Goal: Book appointment/travel/reservation

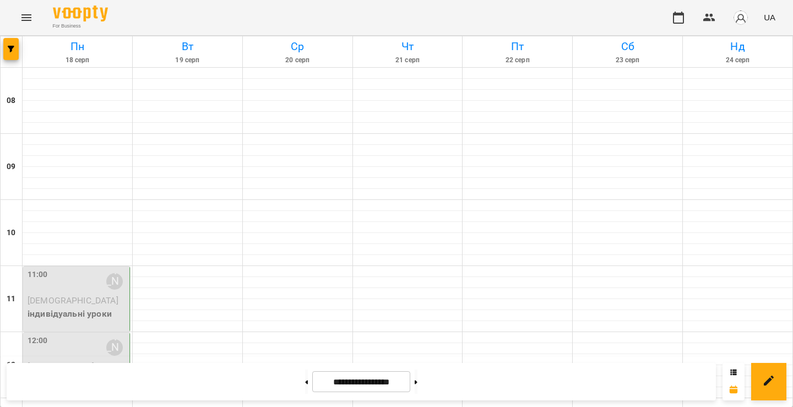
scroll to position [135, 0]
click at [305, 381] on button at bounding box center [306, 382] width 3 height 24
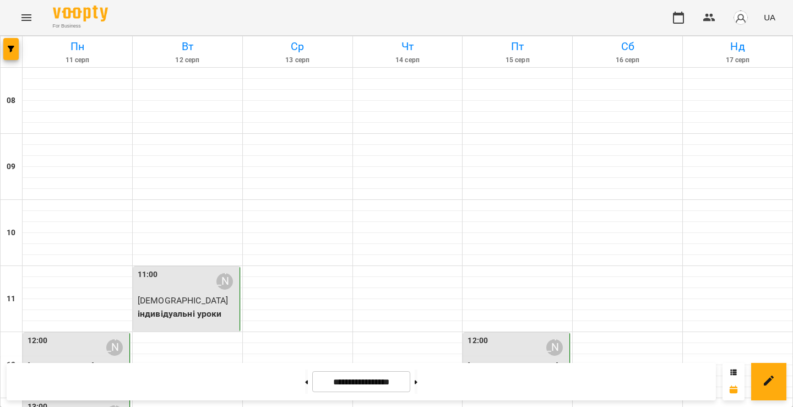
scroll to position [380, 0]
click at [305, 378] on button at bounding box center [306, 382] width 3 height 24
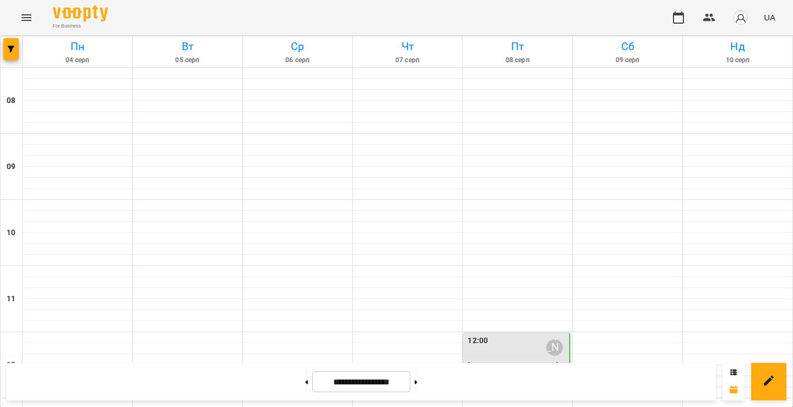
scroll to position [281, 0]
click at [305, 385] on button at bounding box center [306, 382] width 3 height 24
click at [417, 380] on icon at bounding box center [416, 382] width 3 height 4
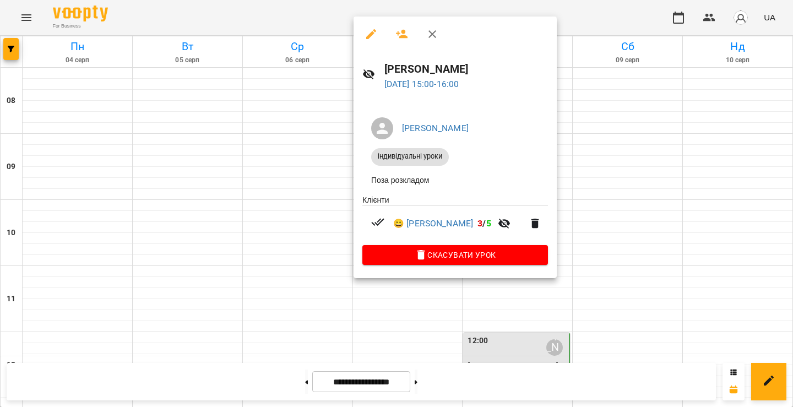
click at [285, 169] on div at bounding box center [396, 203] width 793 height 407
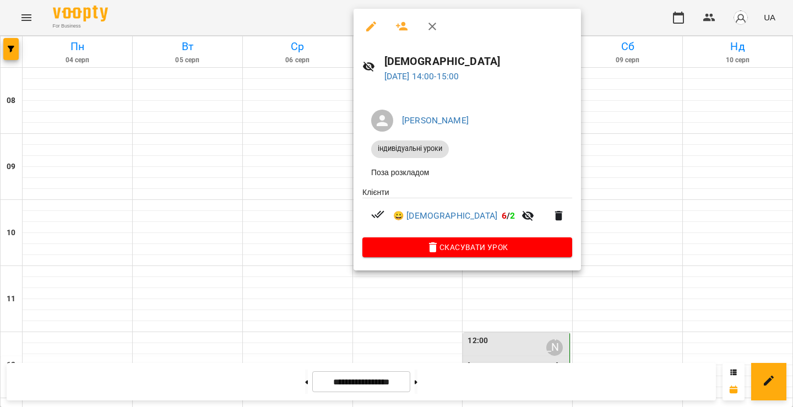
click at [430, 21] on icon "button" at bounding box center [432, 26] width 13 height 13
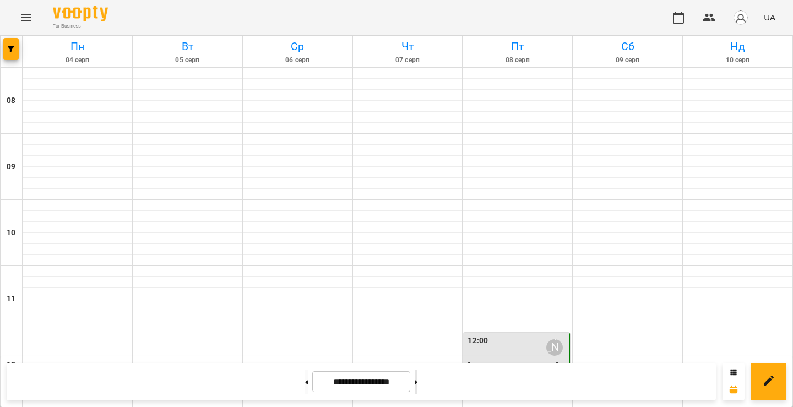
click at [417, 383] on button at bounding box center [416, 382] width 3 height 24
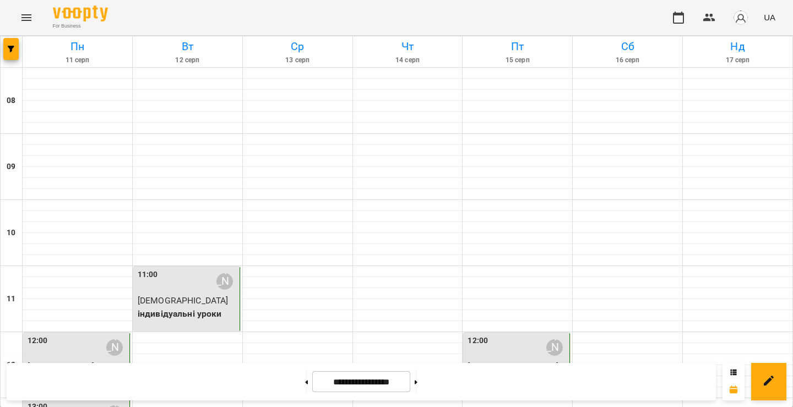
scroll to position [279, 0]
click at [417, 383] on button at bounding box center [416, 382] width 3 height 24
type input "**********"
